Goal: Task Accomplishment & Management: Manage account settings

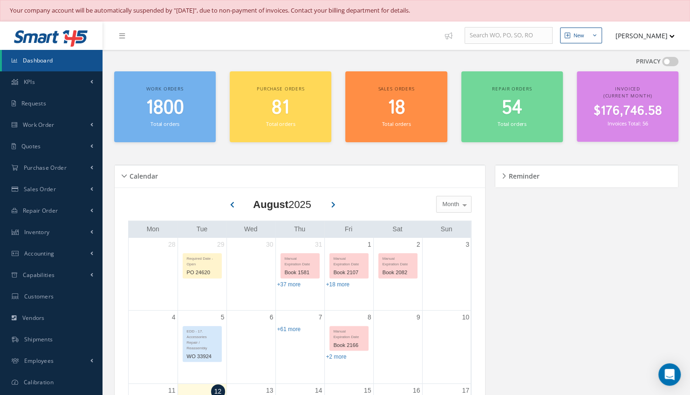
click at [151, 133] on div "Work orders 1800 Total orders" at bounding box center [165, 106] width 102 height 71
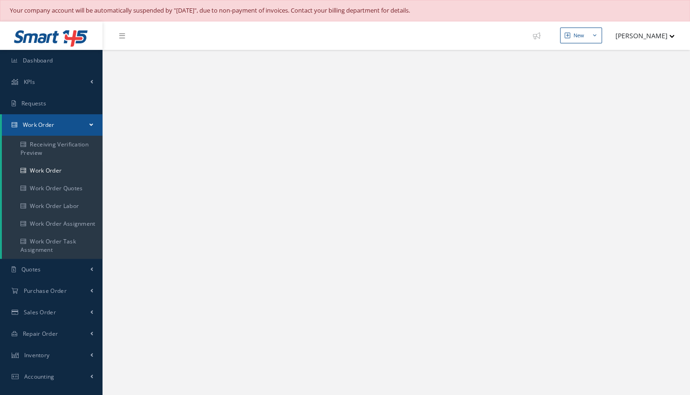
select select "25"
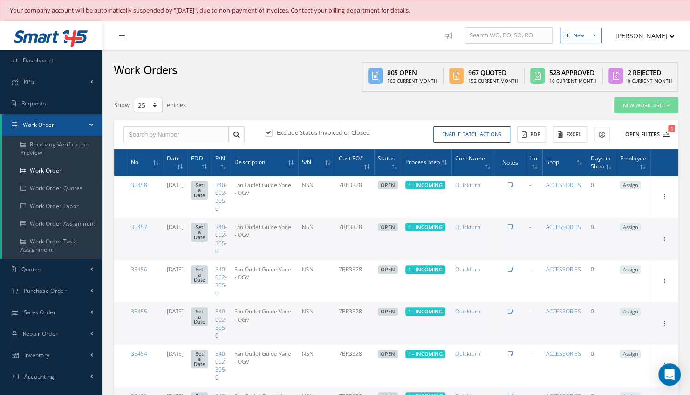
type input "All Work Request"
type input "All Work Performed"
type input "All Status"
type input "WO Part Status"
click at [637, 132] on button "Open Filters 1" at bounding box center [643, 134] width 53 height 15
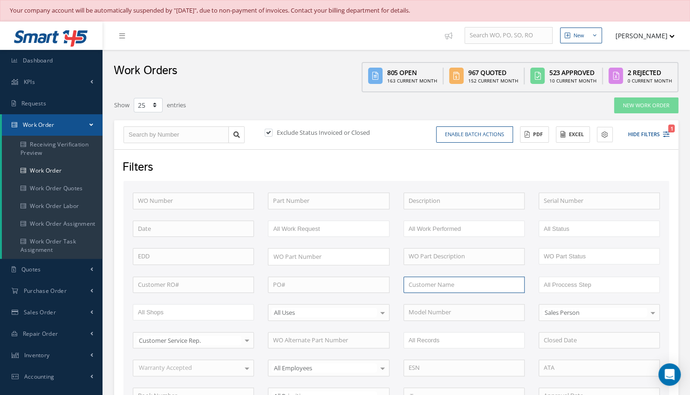
click at [421, 283] on input "text" at bounding box center [463, 284] width 121 height 17
click at [436, 285] on input "text" at bounding box center [463, 284] width 121 height 17
click at [435, 287] on input "text" at bounding box center [463, 284] width 121 height 17
drag, startPoint x: 437, startPoint y: 186, endPoint x: 391, endPoint y: 221, distance: 57.5
click at [391, 221] on div "WO Number Part Number Description Serial Number BENCH CHECK BER CADMIUM PLATE C…" at bounding box center [396, 326] width 546 height 291
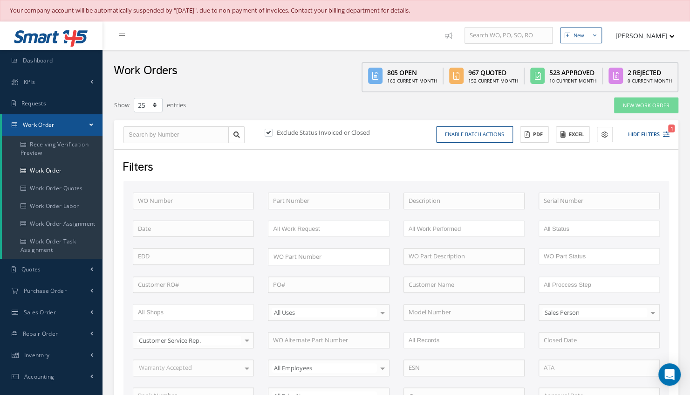
drag, startPoint x: 391, startPoint y: 221, endPoint x: 439, endPoint y: 155, distance: 81.1
click at [439, 155] on div "Filters WO Number Part Number Description Serial Number BENCH CHECK BER CADMIUM…" at bounding box center [396, 327] width 564 height 356
click at [57, 60] on link "Dashboard" at bounding box center [51, 60] width 102 height 21
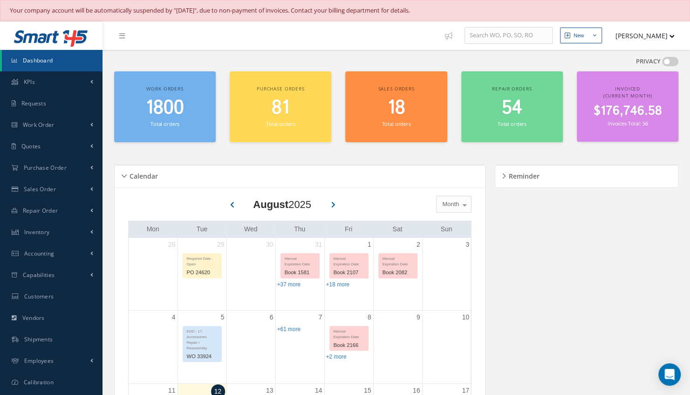
click at [168, 114] on span "1800" at bounding box center [165, 108] width 38 height 27
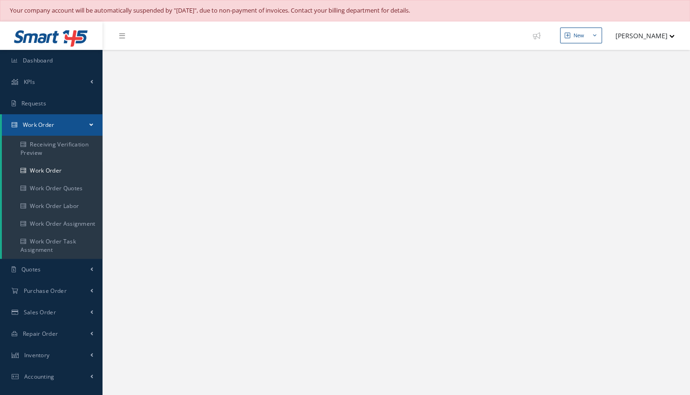
select select "25"
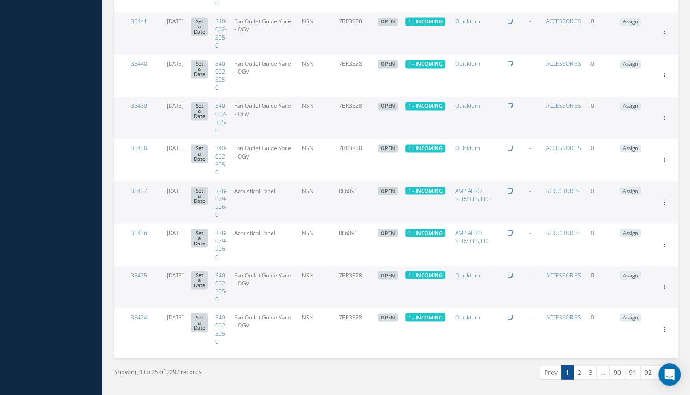
scroll to position [906, 0]
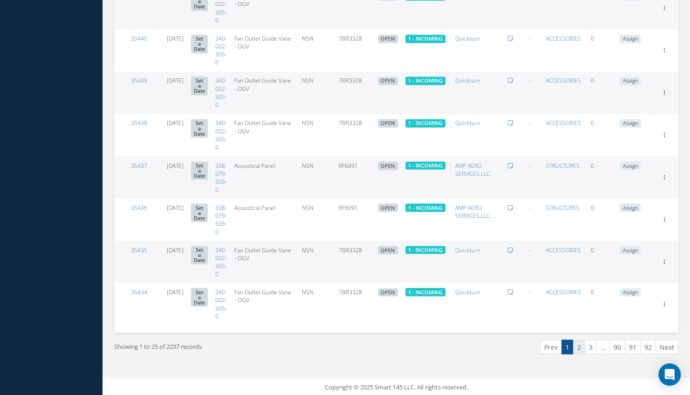
click at [580, 346] on link "2" at bounding box center [579, 346] width 12 height 14
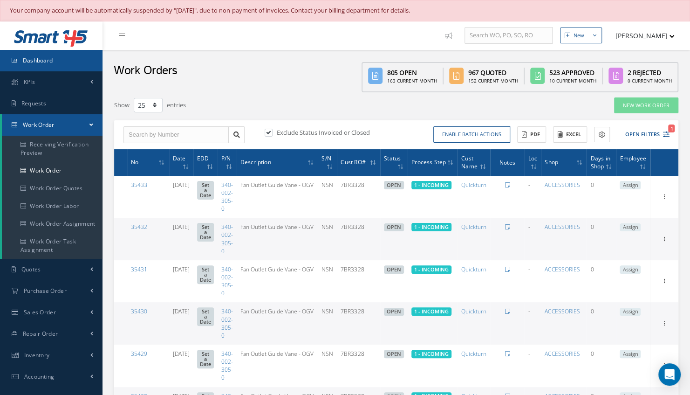
click at [55, 57] on link "Dashboard" at bounding box center [51, 60] width 102 height 21
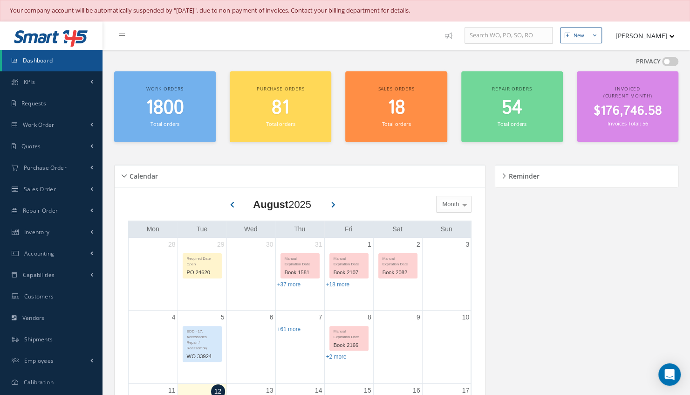
click at [75, 58] on link "Dashboard" at bounding box center [52, 60] width 101 height 21
click at [584, 166] on div "Reminder" at bounding box center [586, 176] width 183 height 22
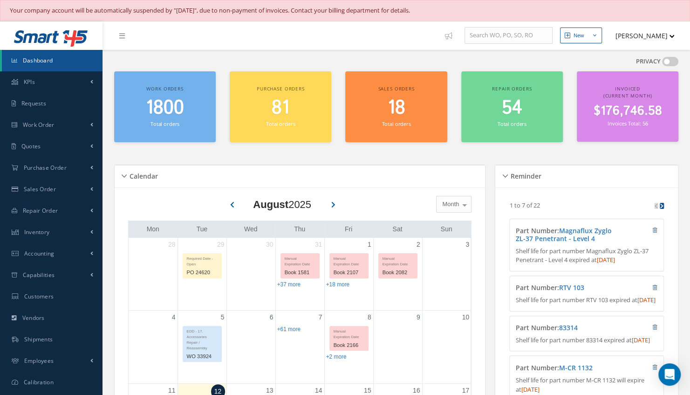
click at [482, 167] on div "Calendar" at bounding box center [300, 176] width 370 height 22
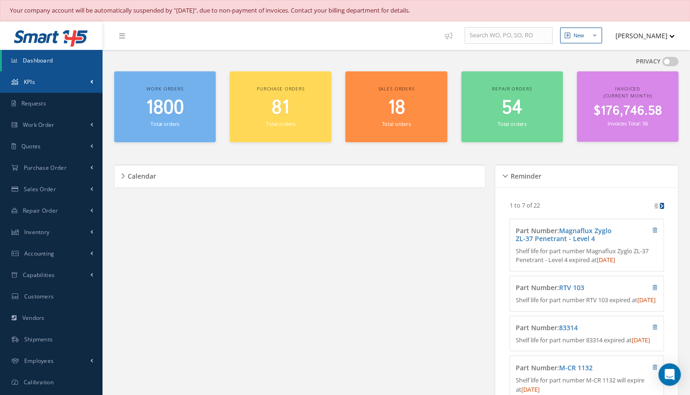
click at [65, 81] on link "KPIs" at bounding box center [51, 81] width 102 height 21
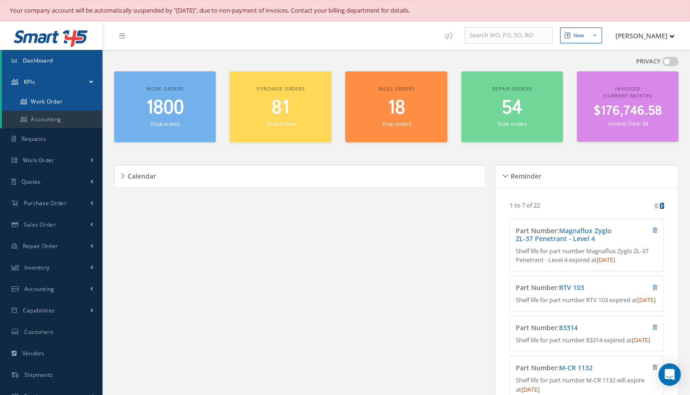
click at [68, 101] on link "Work Order" at bounding box center [52, 102] width 101 height 18
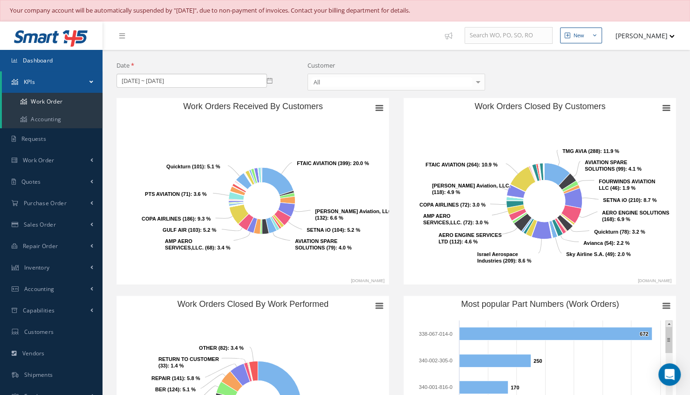
click at [61, 62] on link "Dashboard" at bounding box center [51, 60] width 102 height 21
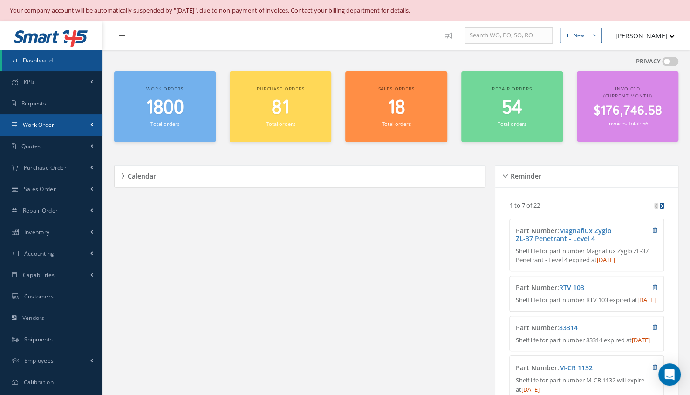
click at [58, 127] on link "Work Order" at bounding box center [51, 124] width 102 height 21
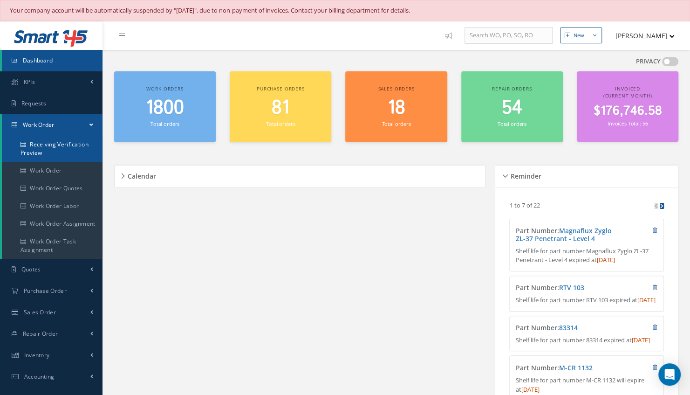
click at [67, 150] on link "Receiving Verification Preview" at bounding box center [52, 149] width 101 height 26
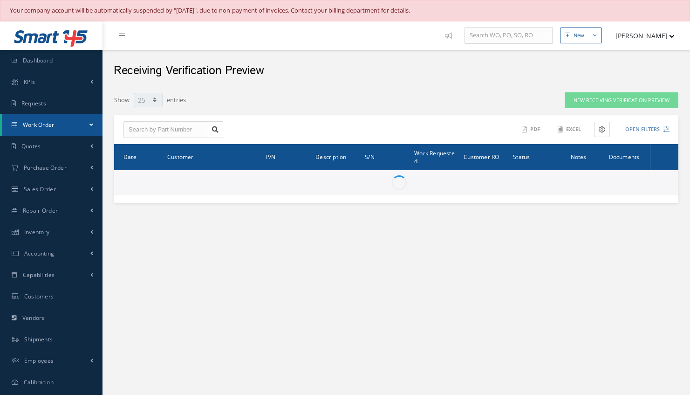
select select "25"
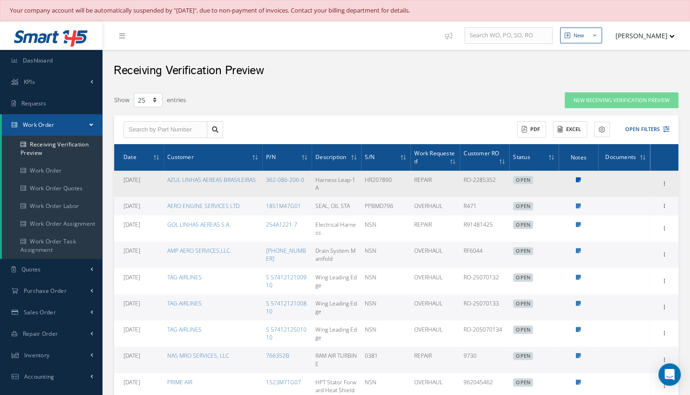
click at [579, 181] on icon at bounding box center [578, 180] width 5 height 6
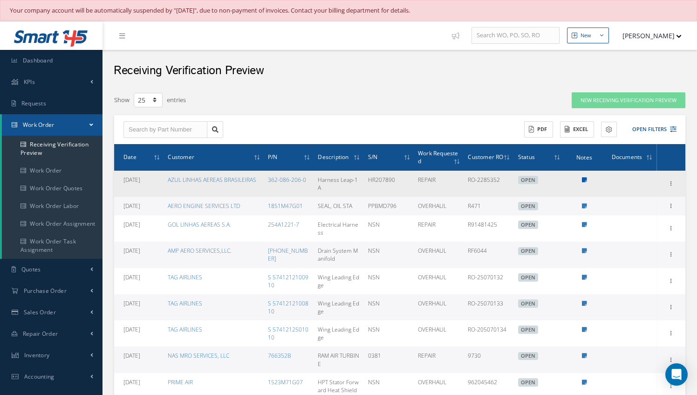
type textarea "MANUAL REVISION -- Jerry Franco 08/11/2025 04:58PM"
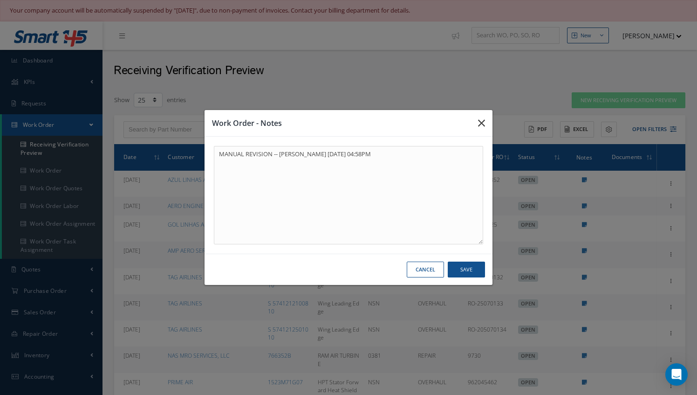
click at [486, 126] on button "button" at bounding box center [482, 123] width 22 height 26
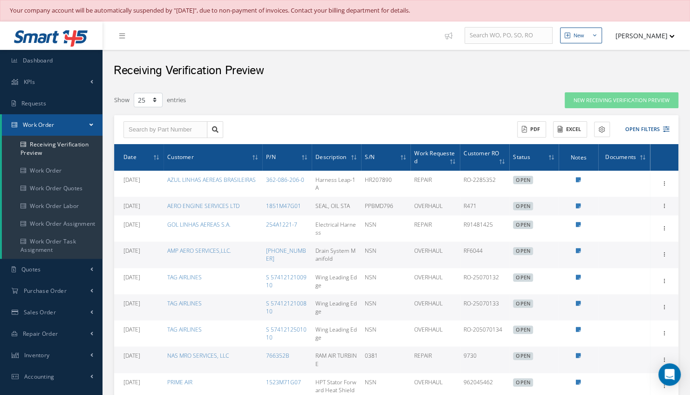
click at [465, 85] on div "Receiving Verification Preview" at bounding box center [395, 68] width 587 height 37
click at [68, 61] on link "Dashboard" at bounding box center [51, 60] width 102 height 21
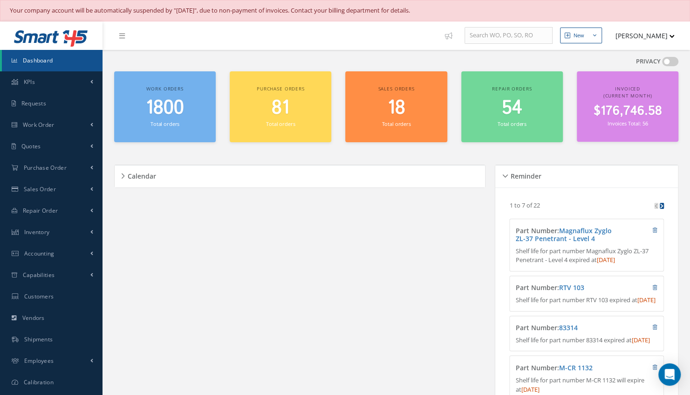
click at [166, 104] on span "1800" at bounding box center [165, 108] width 38 height 27
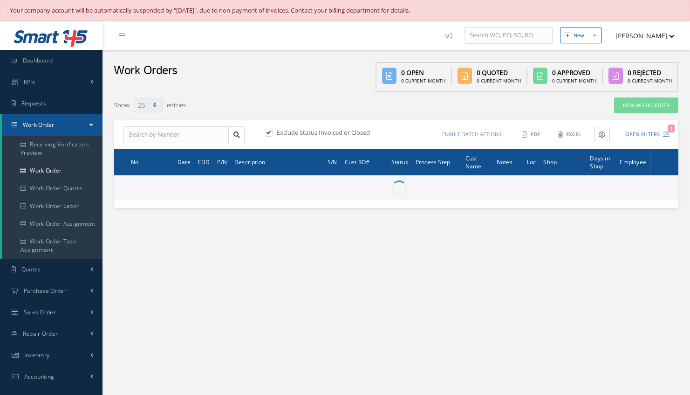
select select "25"
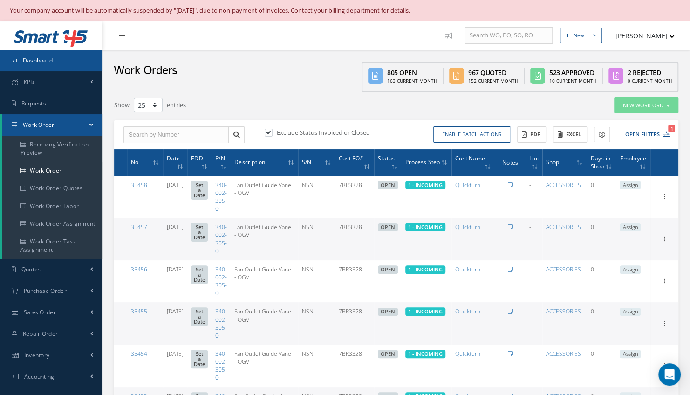
click at [70, 65] on link "Dashboard" at bounding box center [51, 60] width 102 height 21
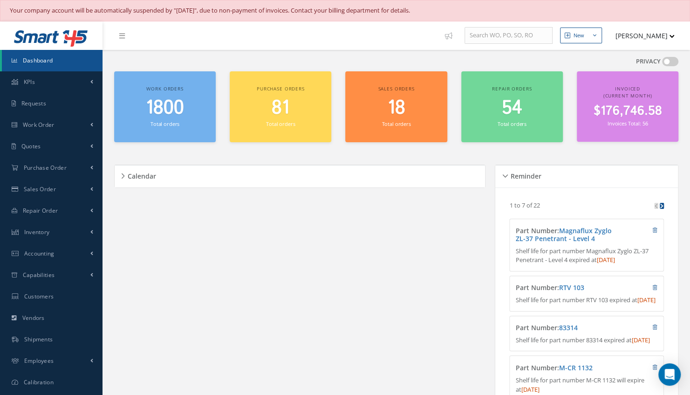
click at [64, 60] on link "Dashboard" at bounding box center [52, 60] width 101 height 21
click at [170, 102] on span "1800" at bounding box center [165, 108] width 38 height 27
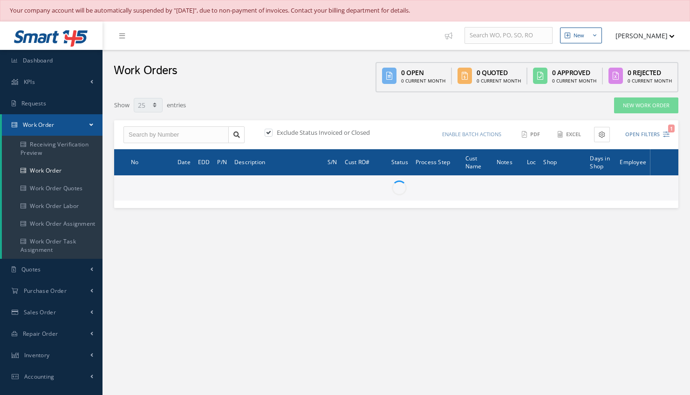
select select "25"
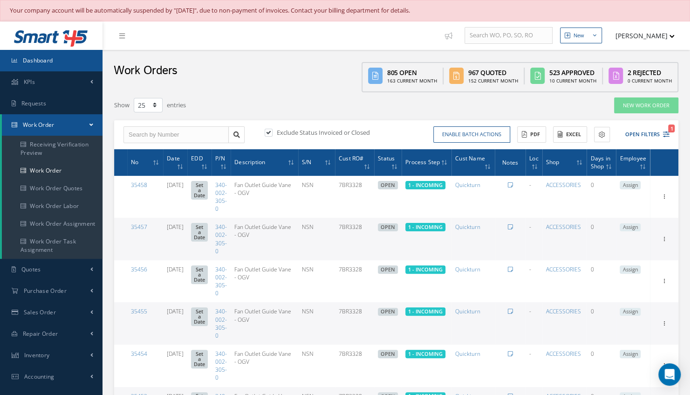
click at [70, 59] on link "Dashboard" at bounding box center [51, 60] width 102 height 21
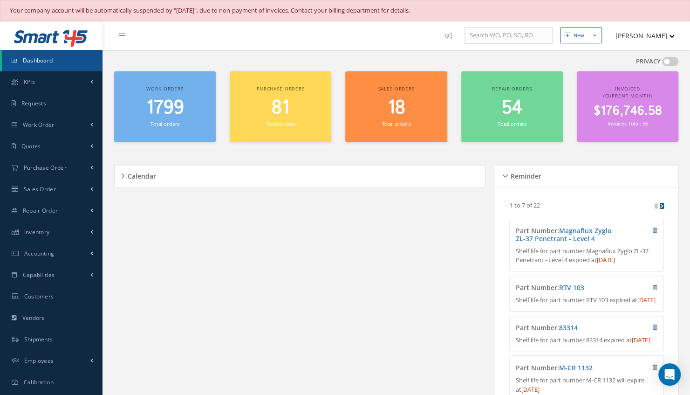
click at [172, 111] on span "1799" at bounding box center [165, 108] width 38 height 27
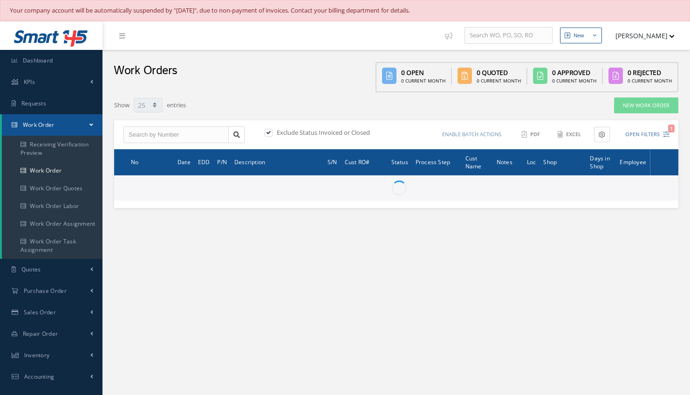
select select "25"
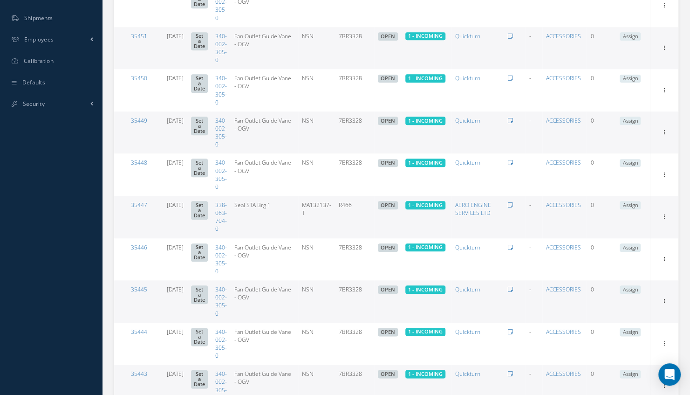
scroll to position [446, 0]
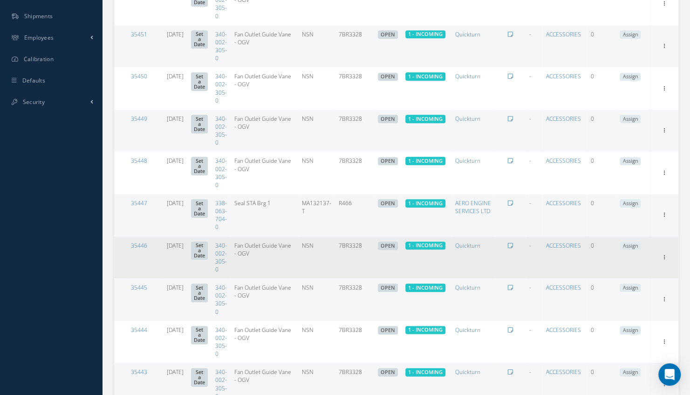
click at [628, 243] on span "Assign" at bounding box center [630, 245] width 21 height 8
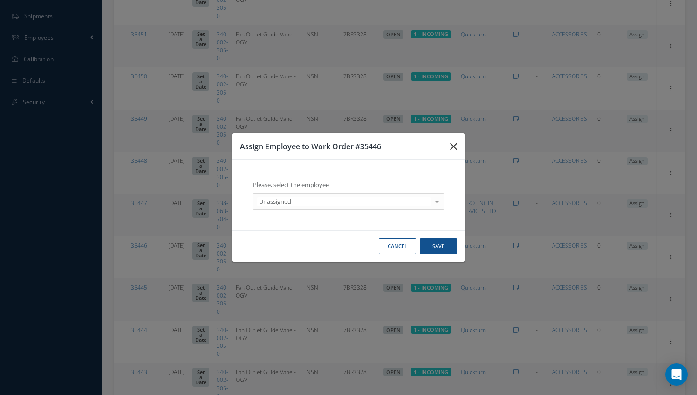
click at [447, 140] on button "button" at bounding box center [454, 146] width 22 height 26
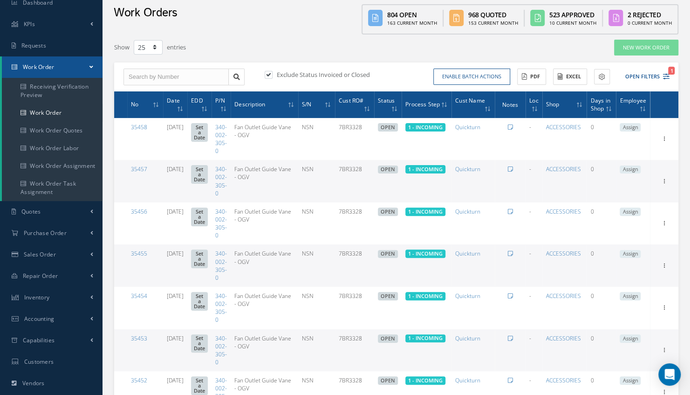
scroll to position [0, 0]
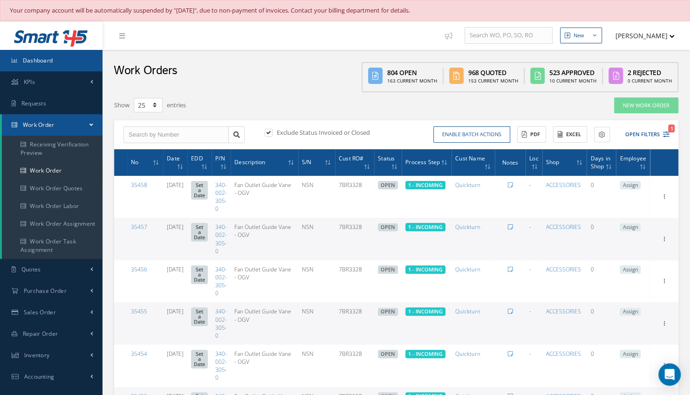
click at [54, 66] on link "Dashboard" at bounding box center [51, 60] width 102 height 21
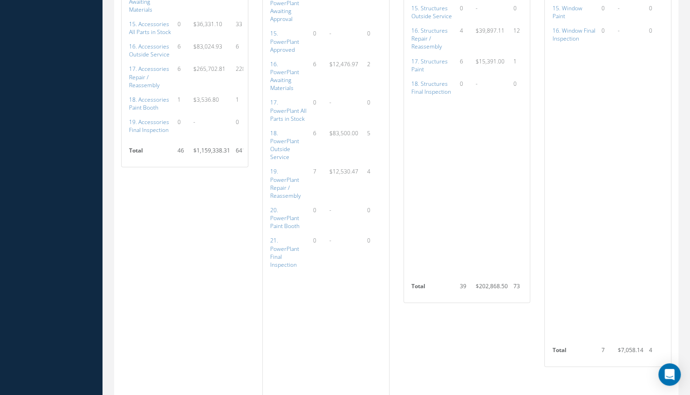
scroll to position [1468, 0]
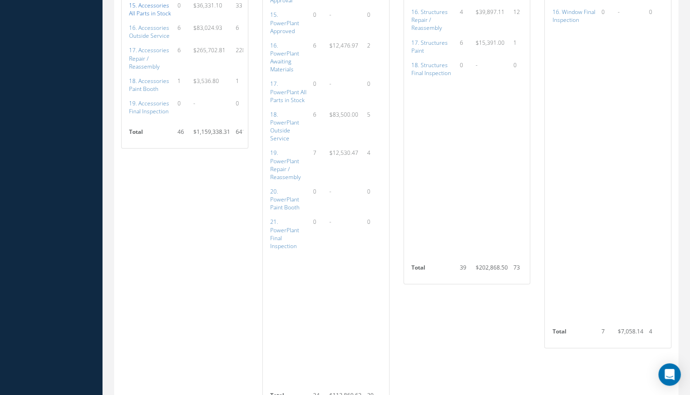
click at [143, 17] on a=115&excludeInternalCustomer=false&excludeInvoicedOrClosed=true&shop_id=14&filtersHidded"] "15. Accessories All Parts in Stock" at bounding box center [150, 9] width 42 height 16
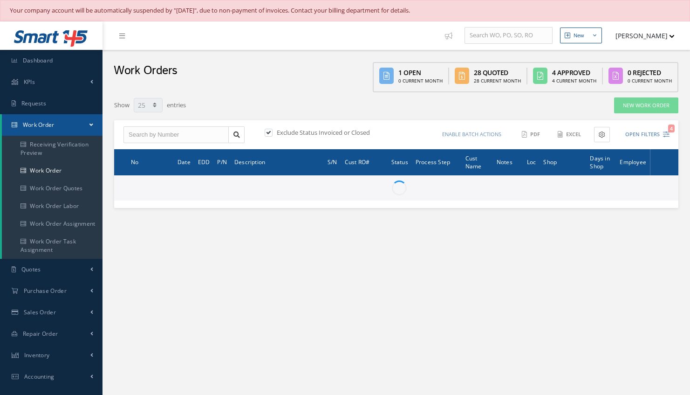
select select "25"
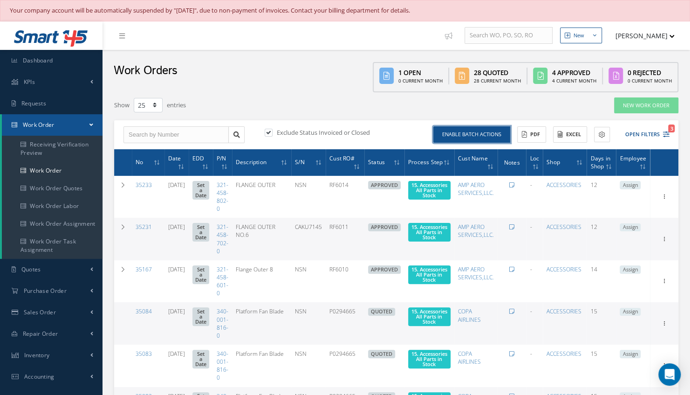
click at [473, 130] on button "Enable batch actions" at bounding box center [471, 134] width 77 height 16
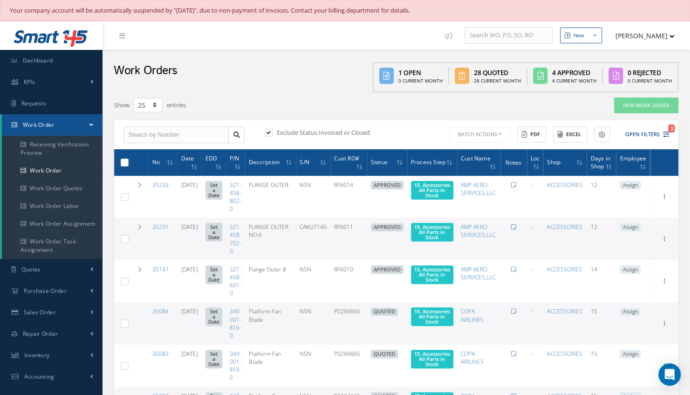
click at [128, 163] on label at bounding box center [128, 162] width 0 height 8
click at [125, 163] on input "checkbox" at bounding box center [125, 163] width 6 height 6
checkbox input "true"
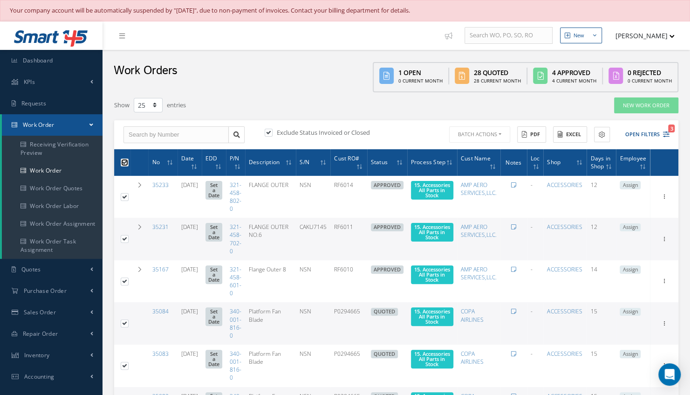
checkbox input "true"
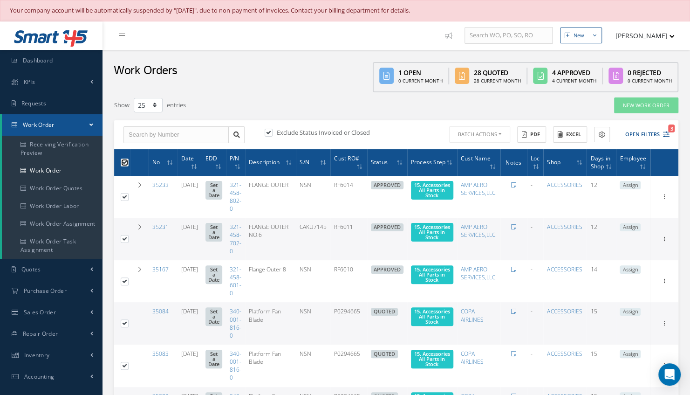
checkbox input "true"
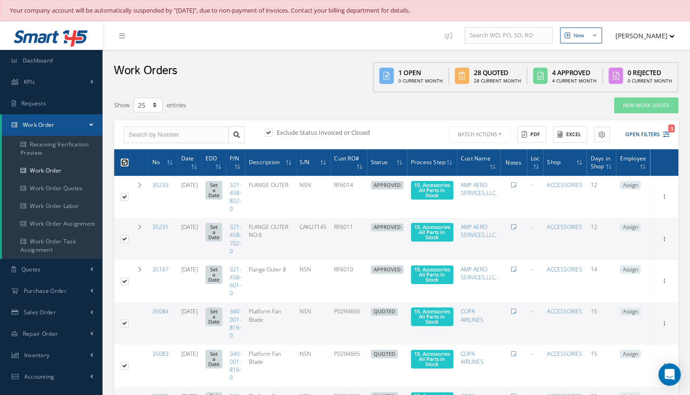
checkbox input "true"
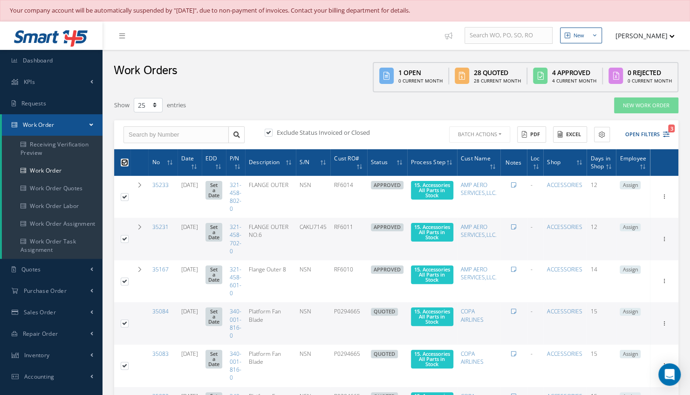
checkbox input "true"
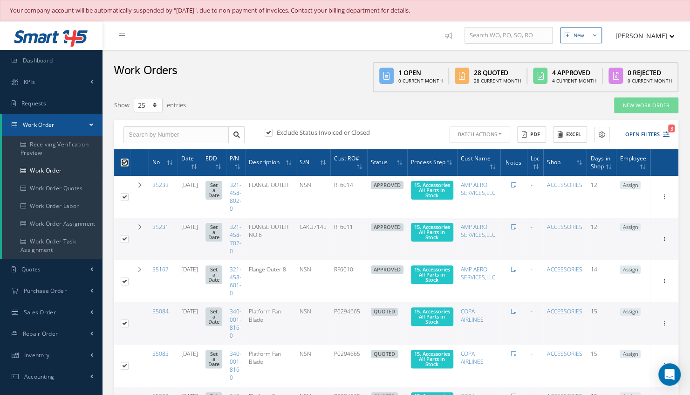
checkbox input "true"
click at [71, 64] on link "Dashboard" at bounding box center [51, 60] width 102 height 21
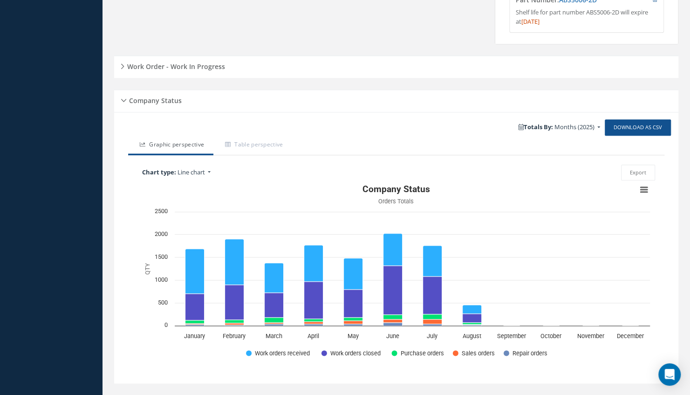
scroll to position [554, 0]
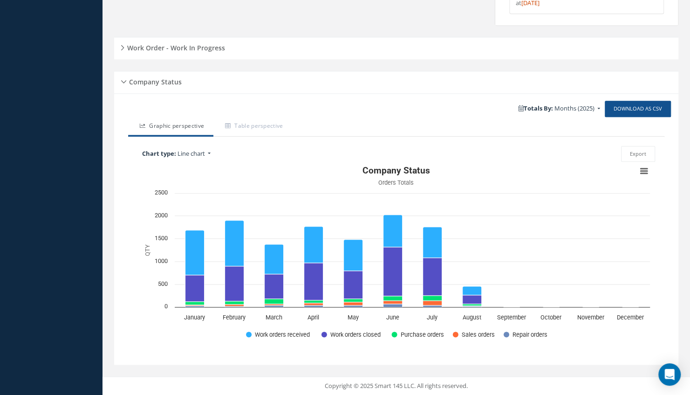
click at [212, 55] on div "Work Order - Work In Progress" at bounding box center [396, 48] width 564 height 14
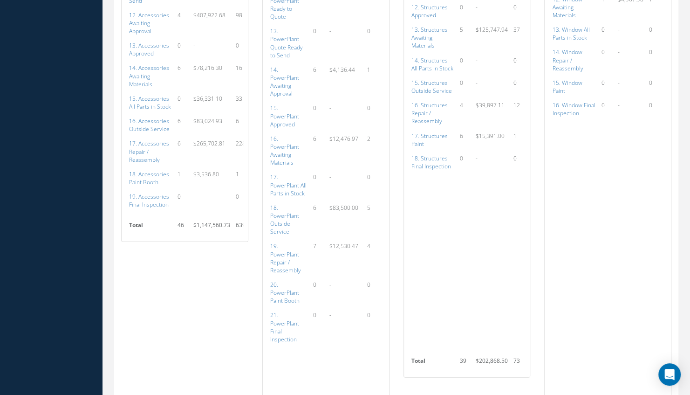
scroll to position [1393, 0]
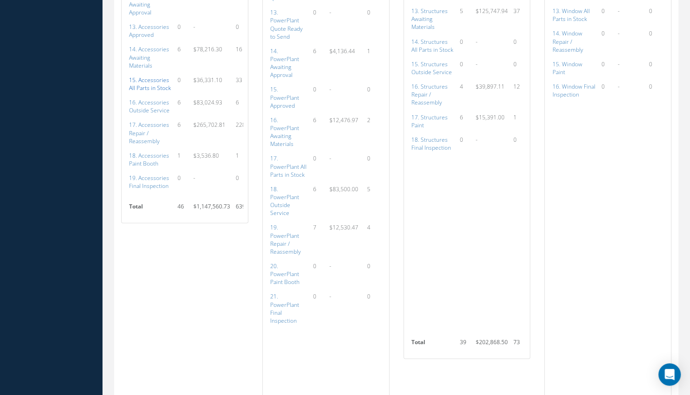
click at [141, 92] on a=115&excludeInternalCustomer=false&excludeInvoicedOrClosed=true&shop_id=14&filtersHidded"] "15. Accessories All Parts in Stock" at bounding box center [150, 84] width 42 height 16
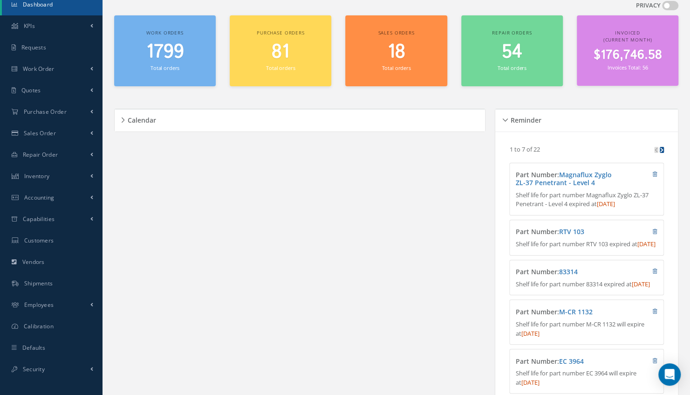
scroll to position [0, 0]
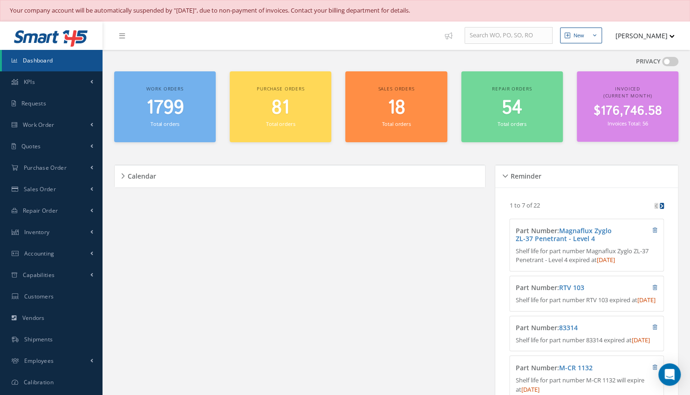
click at [172, 108] on span "1799" at bounding box center [165, 108] width 38 height 27
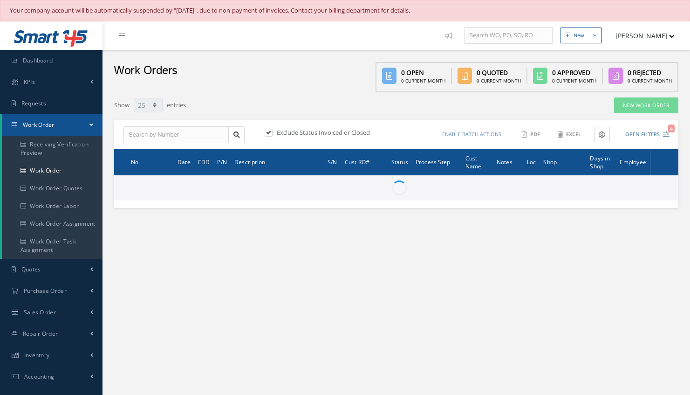
select select "25"
type input "All Work Request"
type input "All Work Performed"
type input "All Status"
type input "WO Part Status"
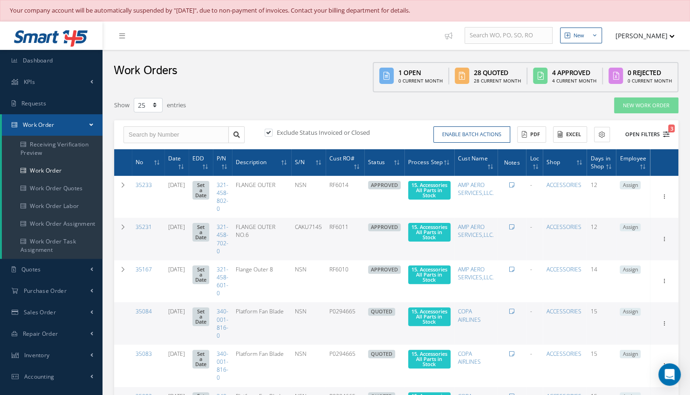
click at [646, 133] on button "Open Filters 3" at bounding box center [643, 134] width 53 height 15
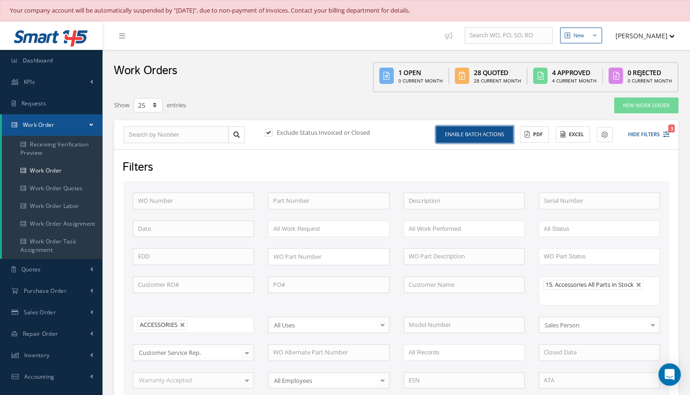
click at [468, 135] on button "Enable batch actions" at bounding box center [474, 134] width 77 height 16
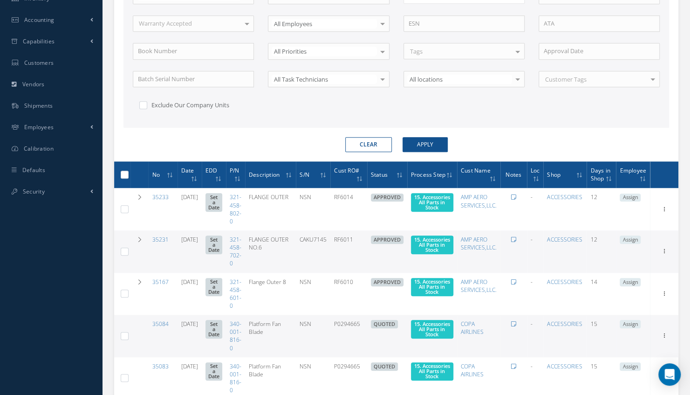
scroll to position [403, 0]
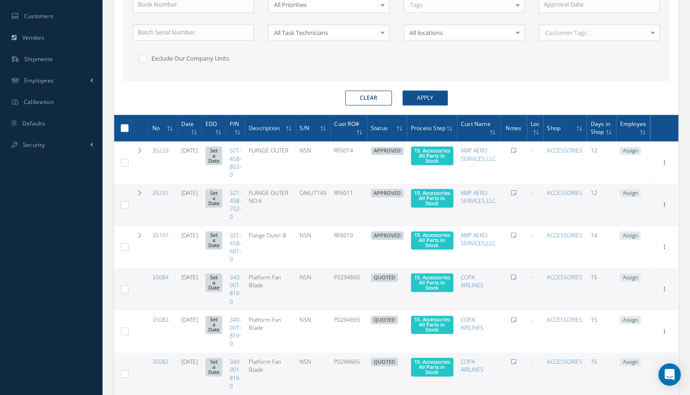
click at [129, 126] on th at bounding box center [122, 128] width 16 height 27
click at [128, 125] on label at bounding box center [128, 127] width 0 height 8
click at [127, 126] on input "checkbox" at bounding box center [125, 129] width 6 height 6
checkbox input "true"
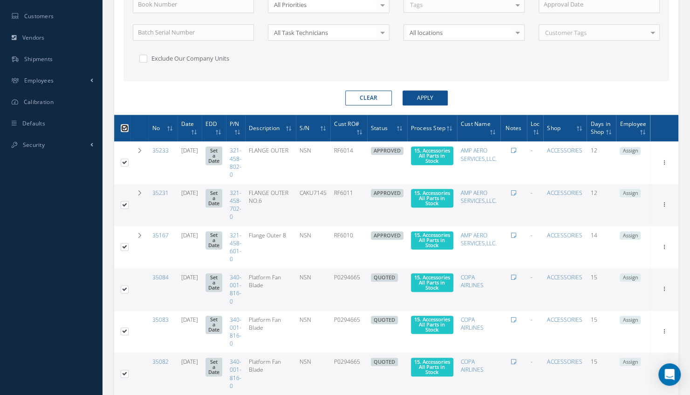
checkbox input "true"
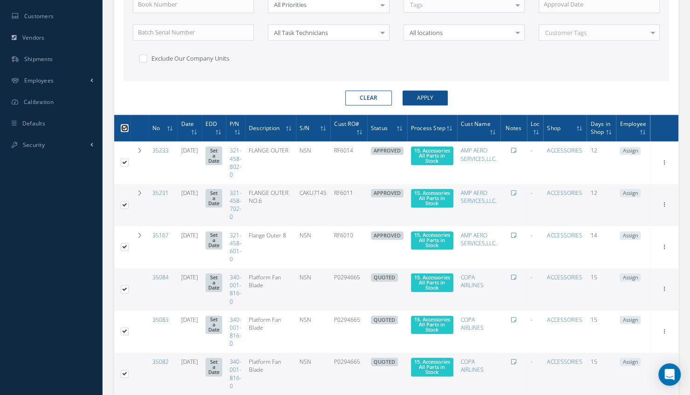
checkbox input "true"
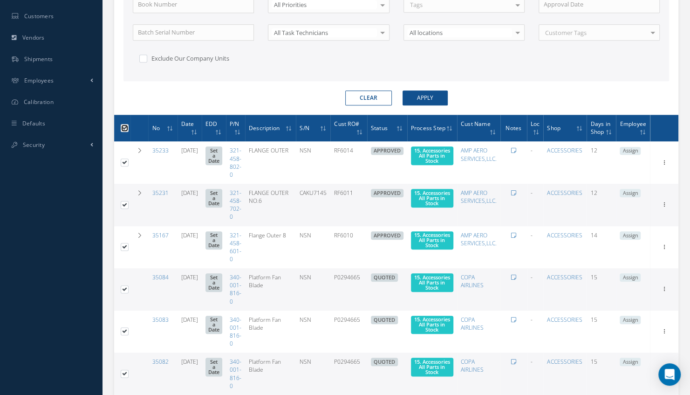
checkbox input "true"
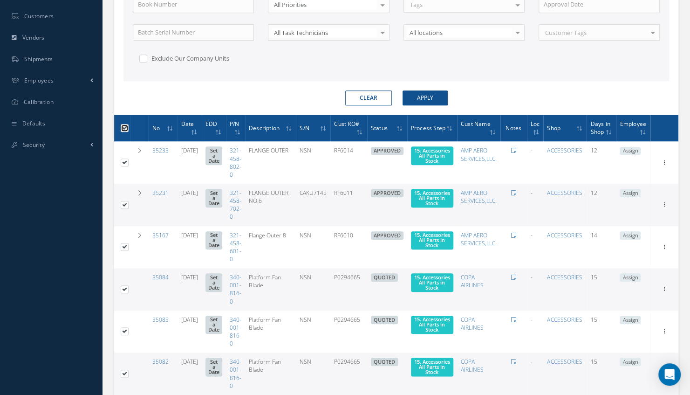
checkbox input "true"
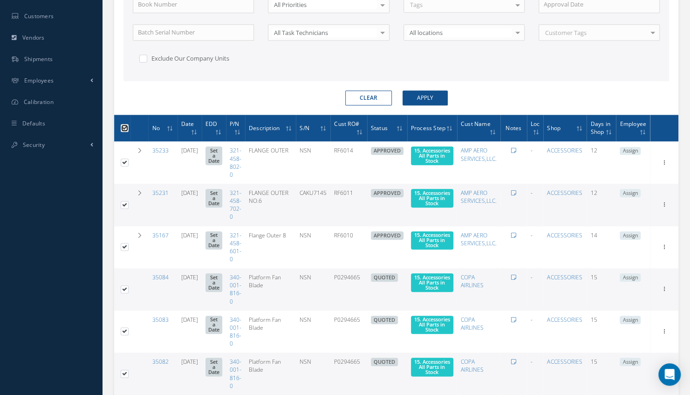
checkbox input "true"
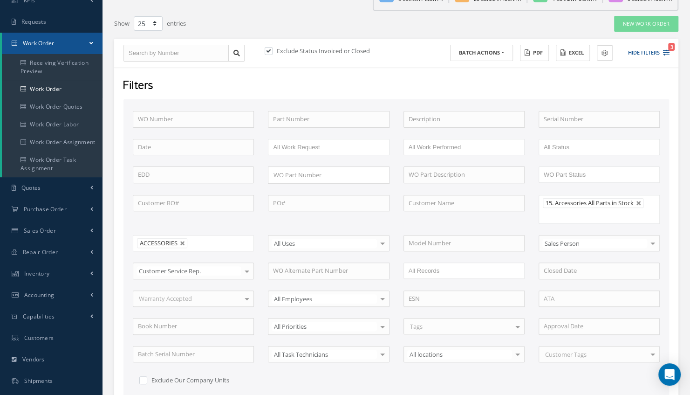
scroll to position [0, 0]
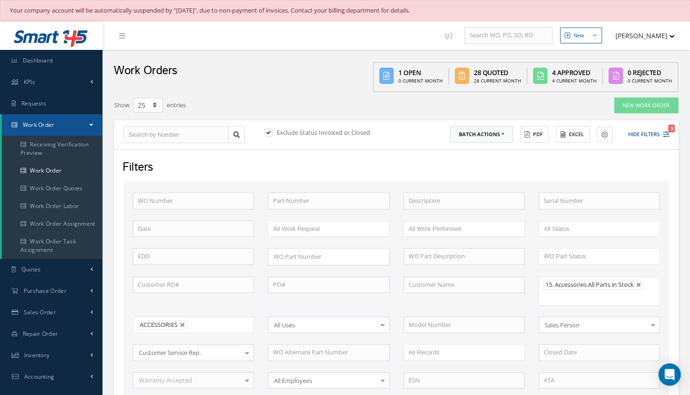
click at [496, 136] on button "Batch Actions" at bounding box center [481, 134] width 63 height 16
click at [480, 148] on link "Update Work Orders" at bounding box center [487, 149] width 75 height 13
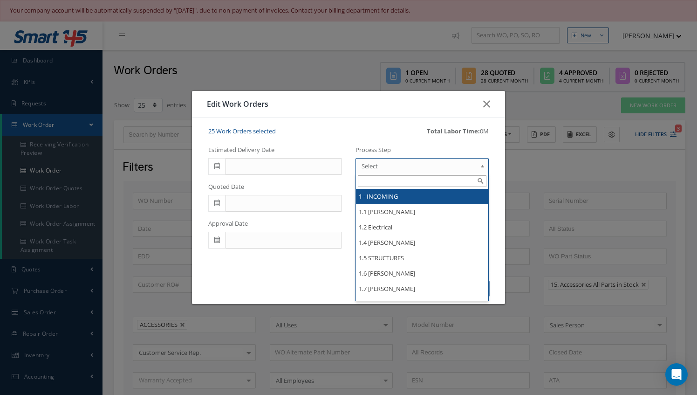
click at [378, 165] on span "Select" at bounding box center [419, 165] width 115 height 11
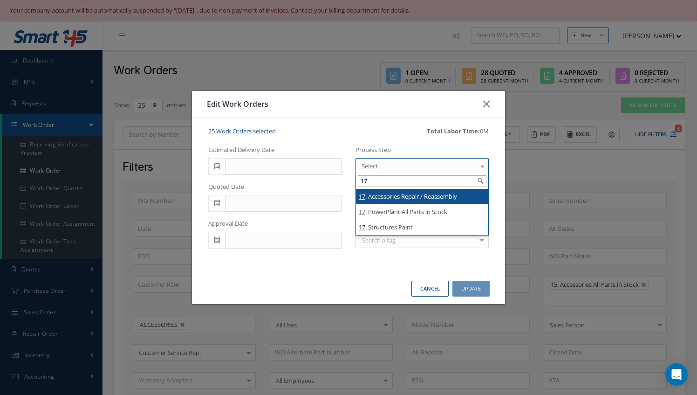
type input "17"
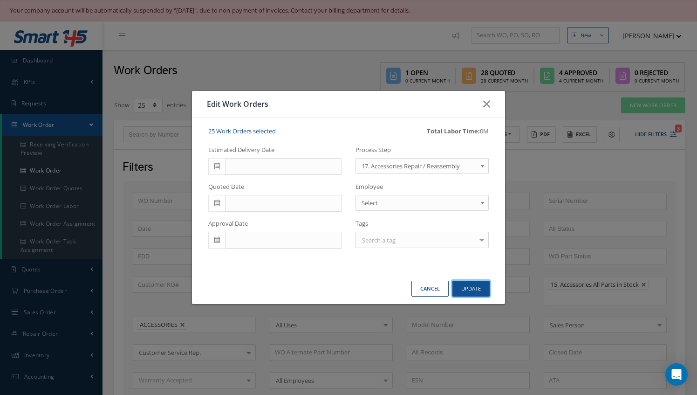
click at [465, 287] on button "Update" at bounding box center [470, 288] width 37 height 16
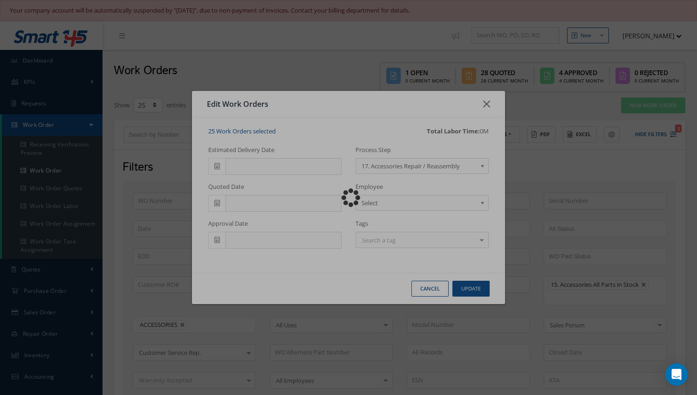
checkbox input "false"
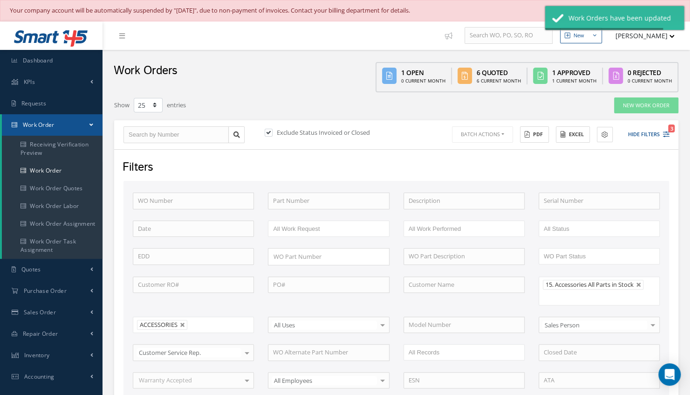
checkbox input "false"
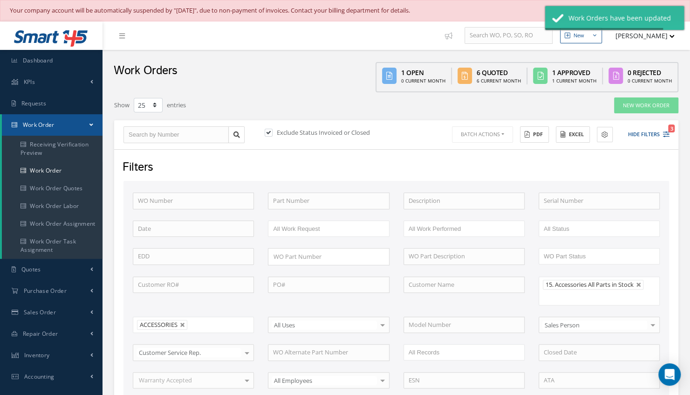
checkbox input "false"
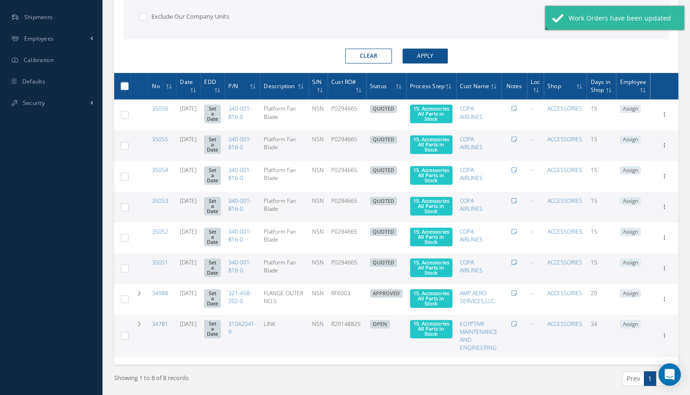
scroll to position [474, 0]
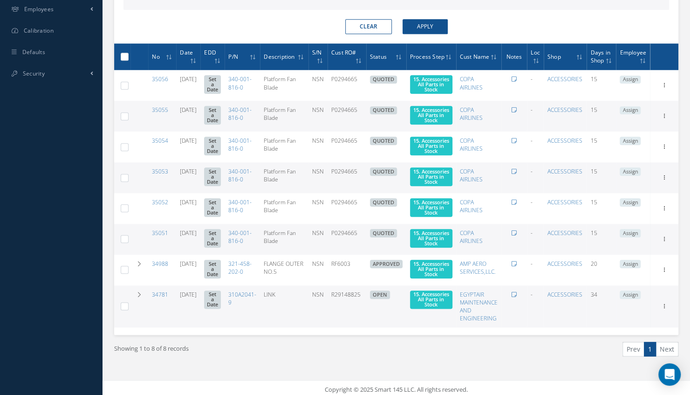
click at [128, 52] on label at bounding box center [128, 56] width 0 height 8
click at [124, 55] on input "checkbox" at bounding box center [125, 58] width 6 height 6
checkbox input "true"
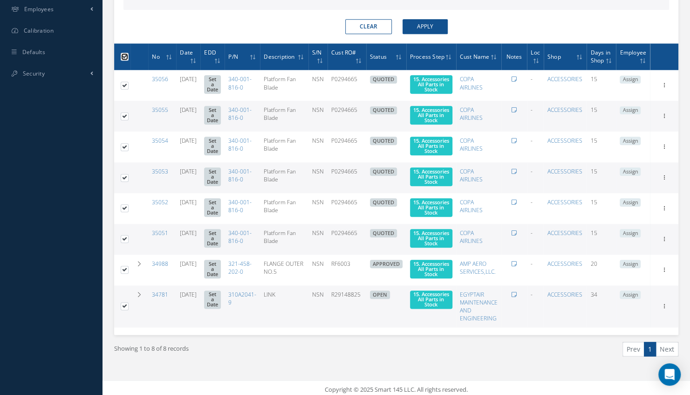
checkbox input "true"
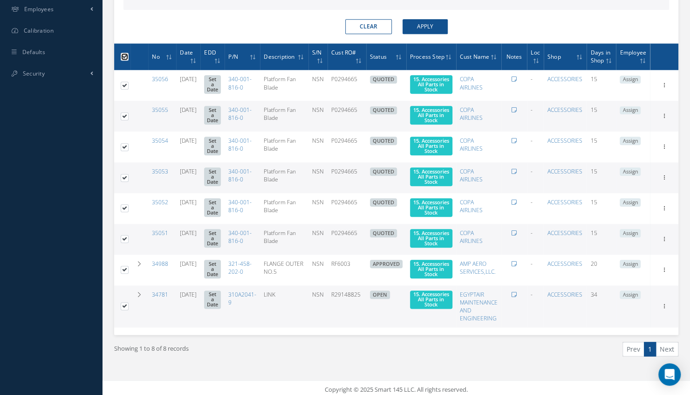
checkbox input "true"
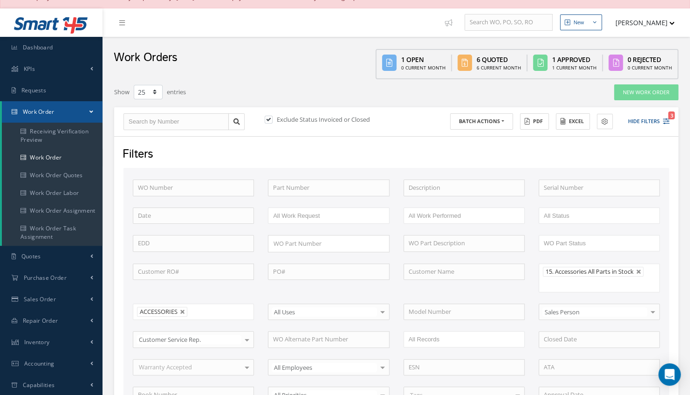
scroll to position [0, 0]
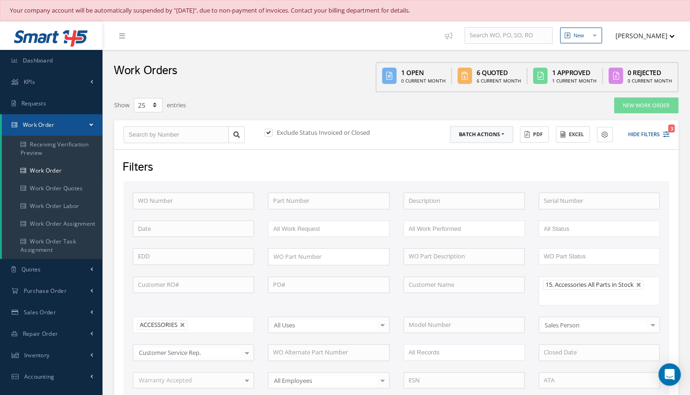
click at [500, 133] on button "Batch Actions" at bounding box center [481, 134] width 63 height 16
click at [479, 152] on link "Update Work Orders" at bounding box center [487, 149] width 75 height 13
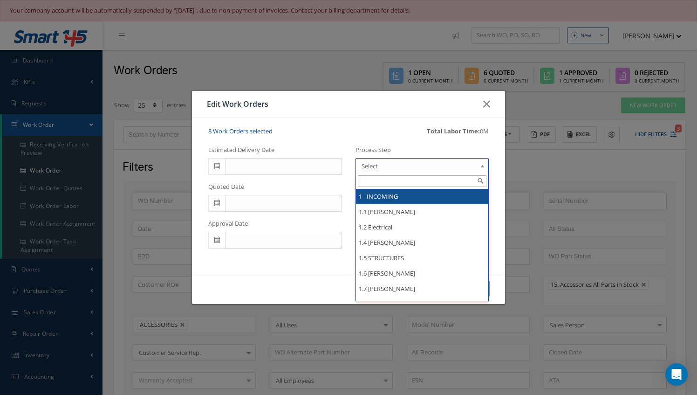
click at [404, 167] on span "Select" at bounding box center [419, 165] width 115 height 11
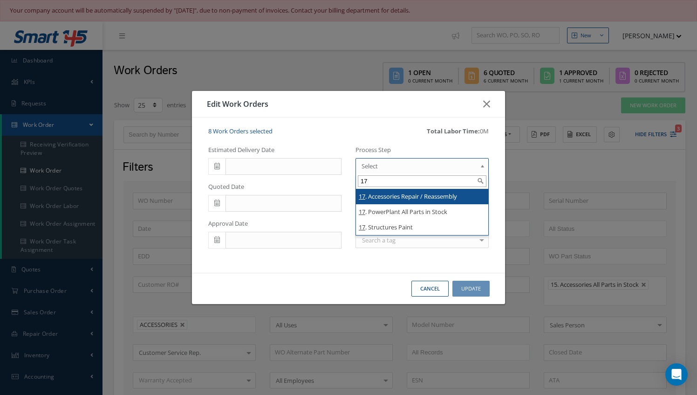
type input "17"
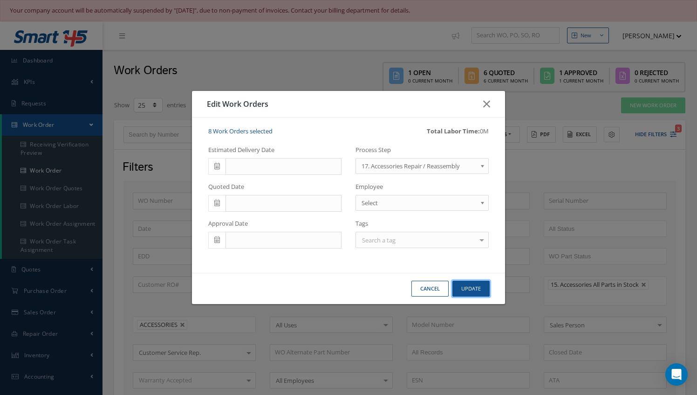
click at [473, 284] on button "Update" at bounding box center [470, 288] width 37 height 16
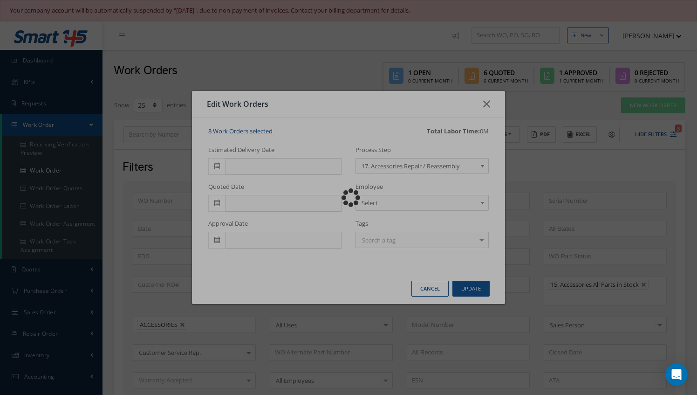
checkbox input "false"
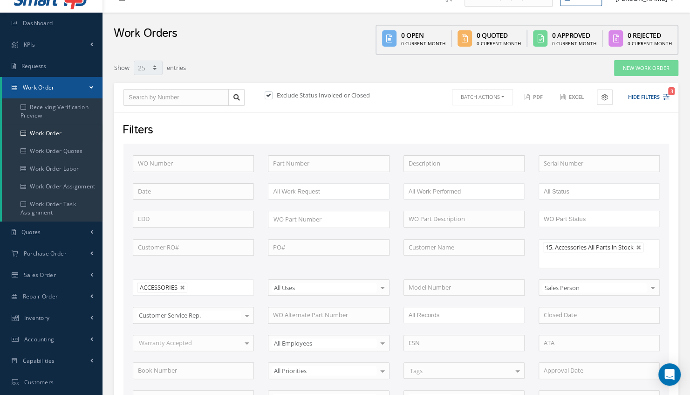
scroll to position [79, 0]
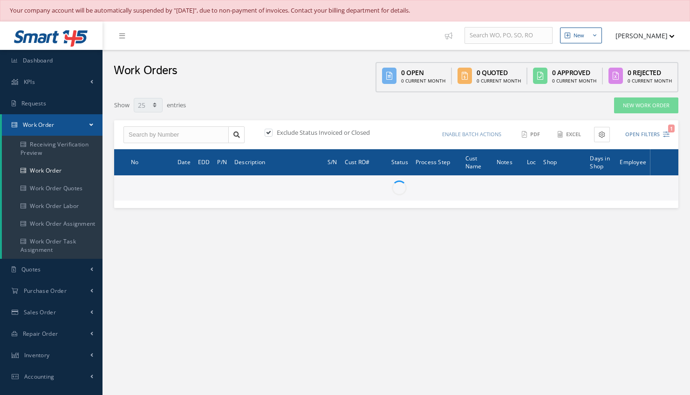
select select "25"
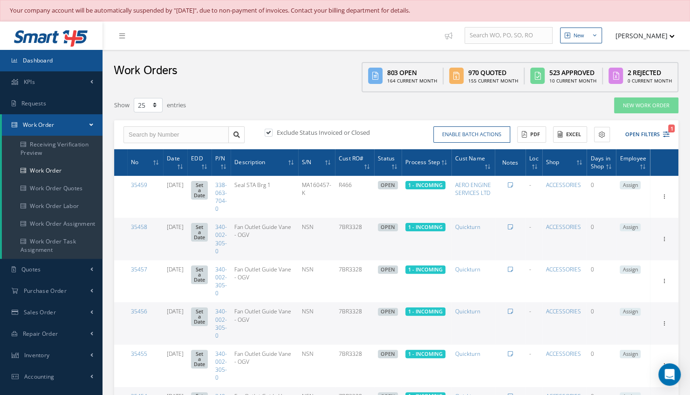
click at [67, 63] on link "Dashboard" at bounding box center [51, 60] width 102 height 21
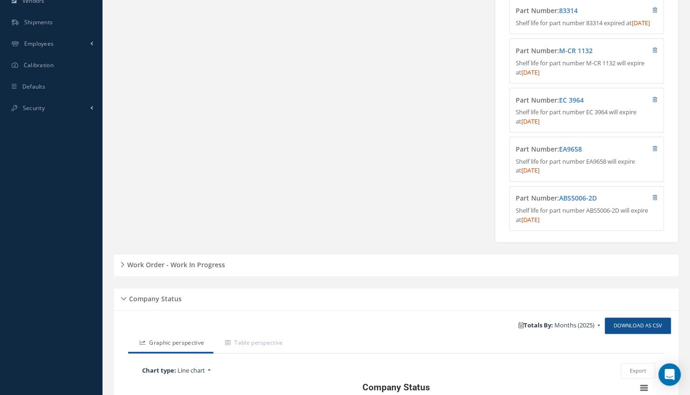
scroll to position [352, 0]
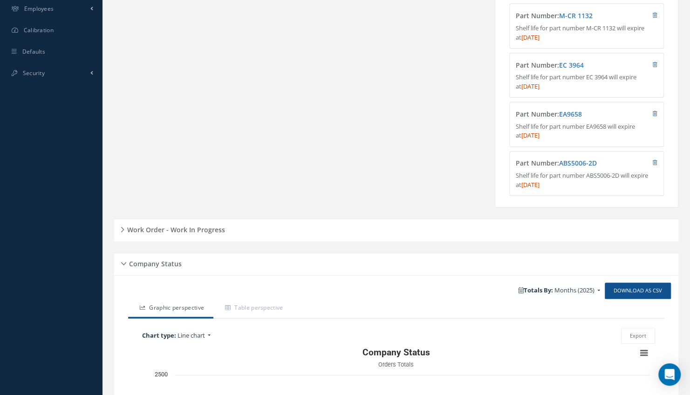
click at [200, 234] on h5 "Work Order - Work In Progress" at bounding box center [174, 228] width 101 height 11
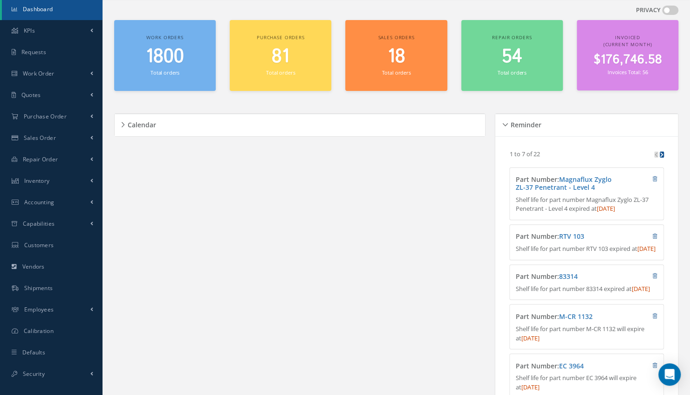
scroll to position [0, 0]
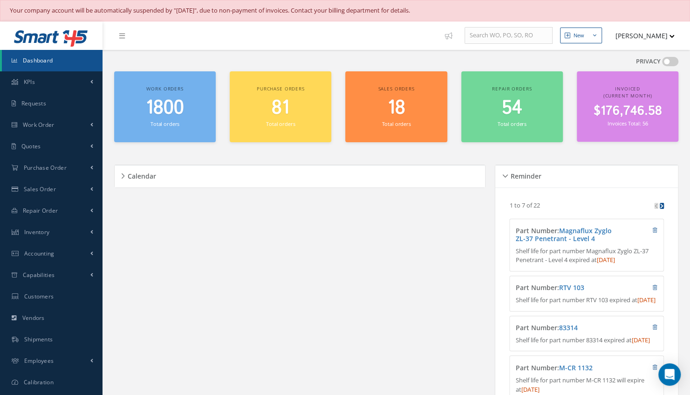
click at [156, 109] on span "1800" at bounding box center [165, 108] width 38 height 27
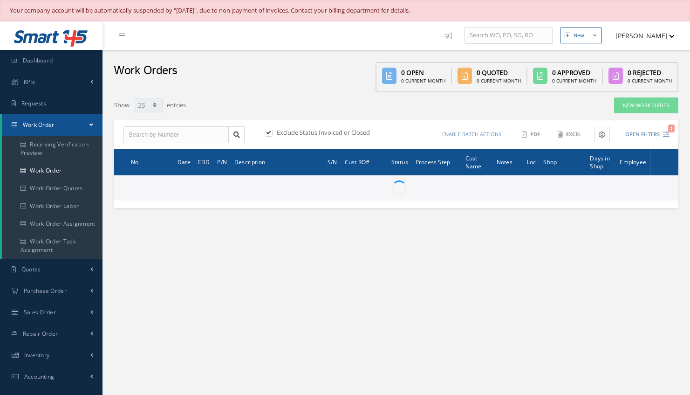
select select "25"
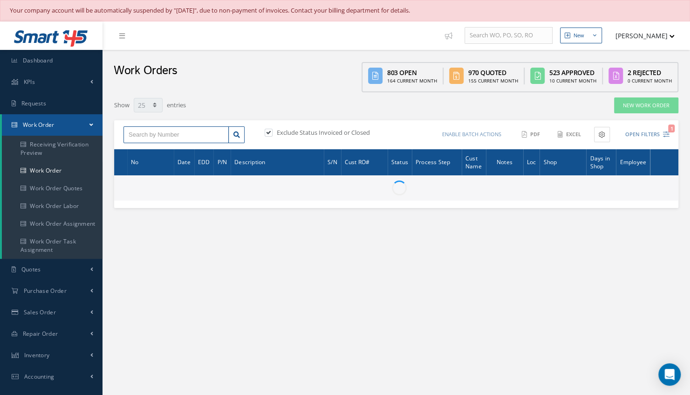
click at [187, 130] on input "text" at bounding box center [175, 134] width 105 height 17
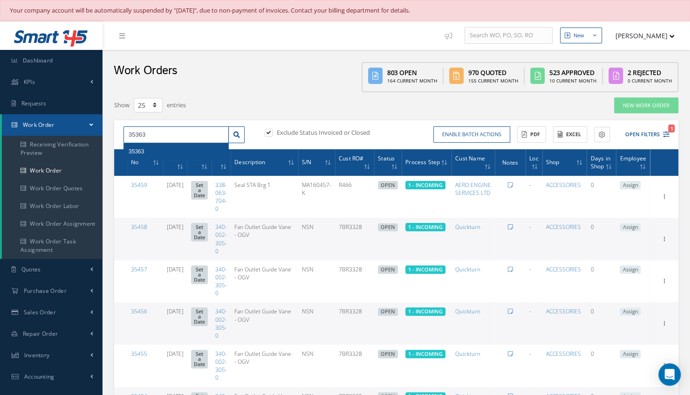
type input "35363"
click at [164, 147] on div "35363 35363 Exclude Status Invoiced or Closed Enable batch actions Update Work …" at bounding box center [396, 134] width 564 height 29
click at [238, 132] on icon at bounding box center [236, 134] width 7 height 7
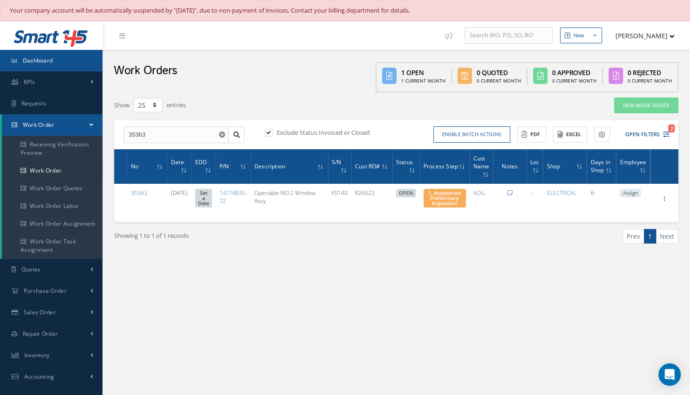
click at [60, 66] on link "Dashboard" at bounding box center [51, 60] width 102 height 21
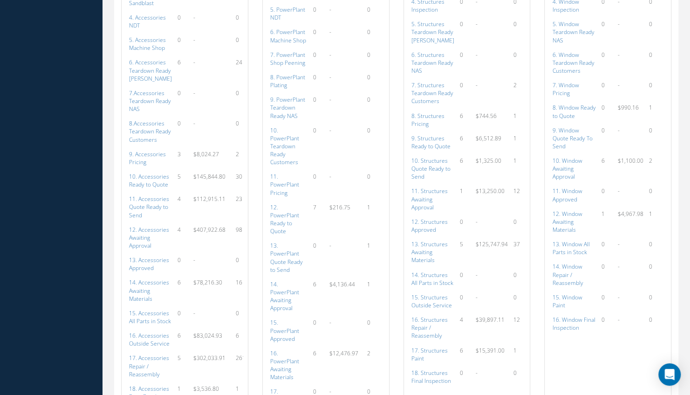
scroll to position [1179, 0]
